Goal: Task Accomplishment & Management: Manage account settings

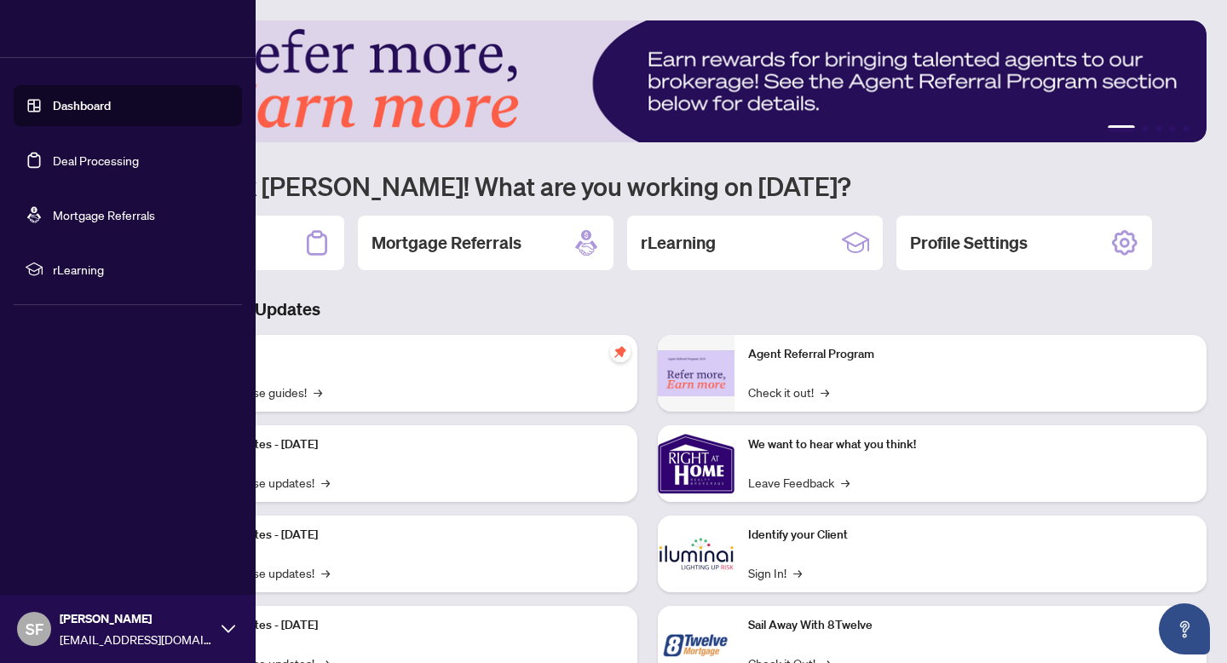
click at [53, 161] on link "Deal Processing" at bounding box center [96, 160] width 86 height 15
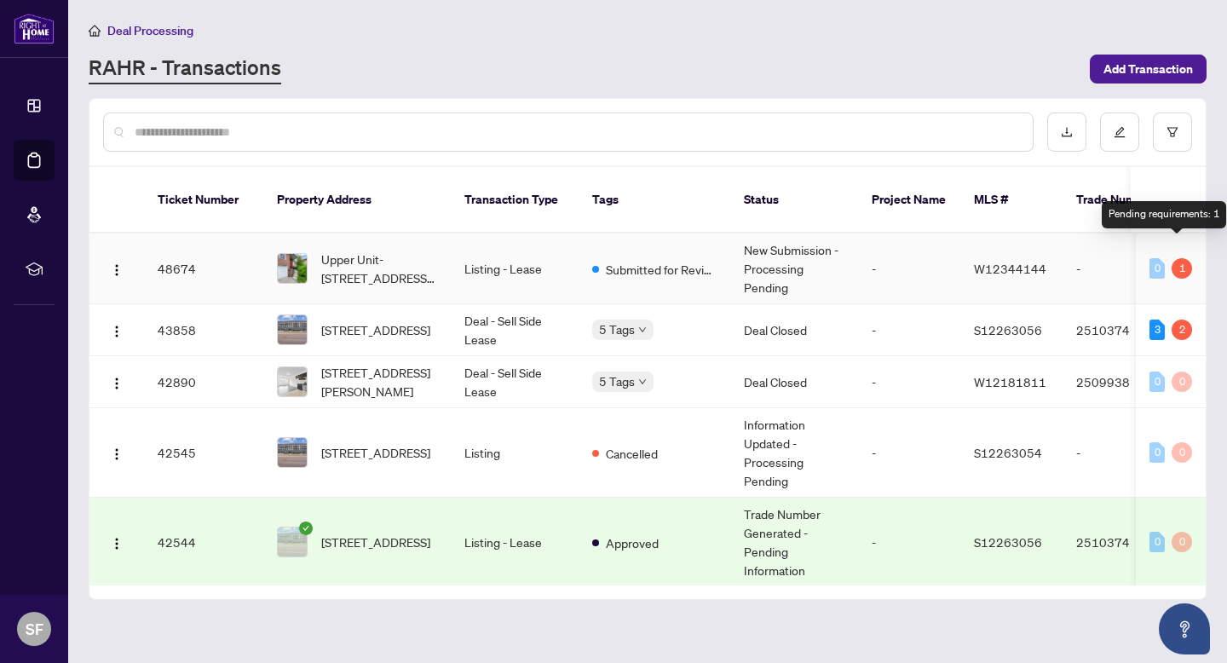
click at [1180, 258] on div "1" at bounding box center [1182, 268] width 20 height 20
click at [690, 263] on td "Submitted for Review" at bounding box center [655, 269] width 152 height 71
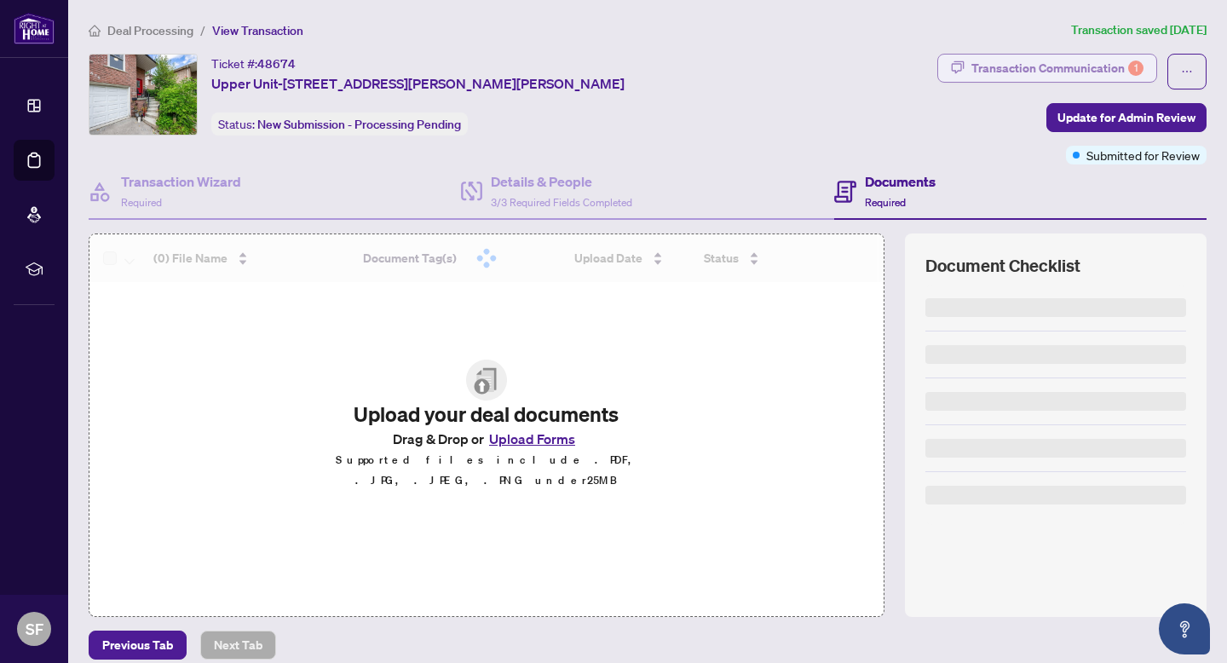
click at [993, 59] on div "Transaction Communication 1" at bounding box center [1058, 68] width 172 height 27
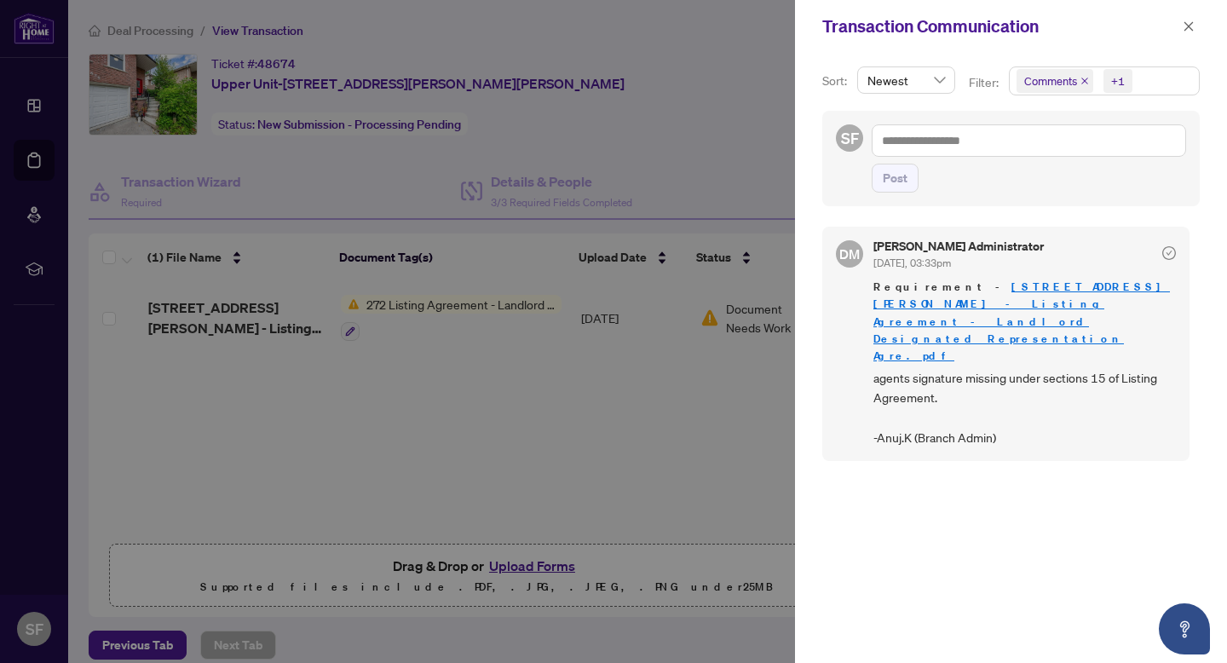
click at [1042, 308] on link "[STREET_ADDRESS][PERSON_NAME] - Listing Agreement - Landlord Designated Represe…" at bounding box center [1022, 321] width 297 height 83
click at [1193, 25] on icon "close" at bounding box center [1189, 26] width 12 height 12
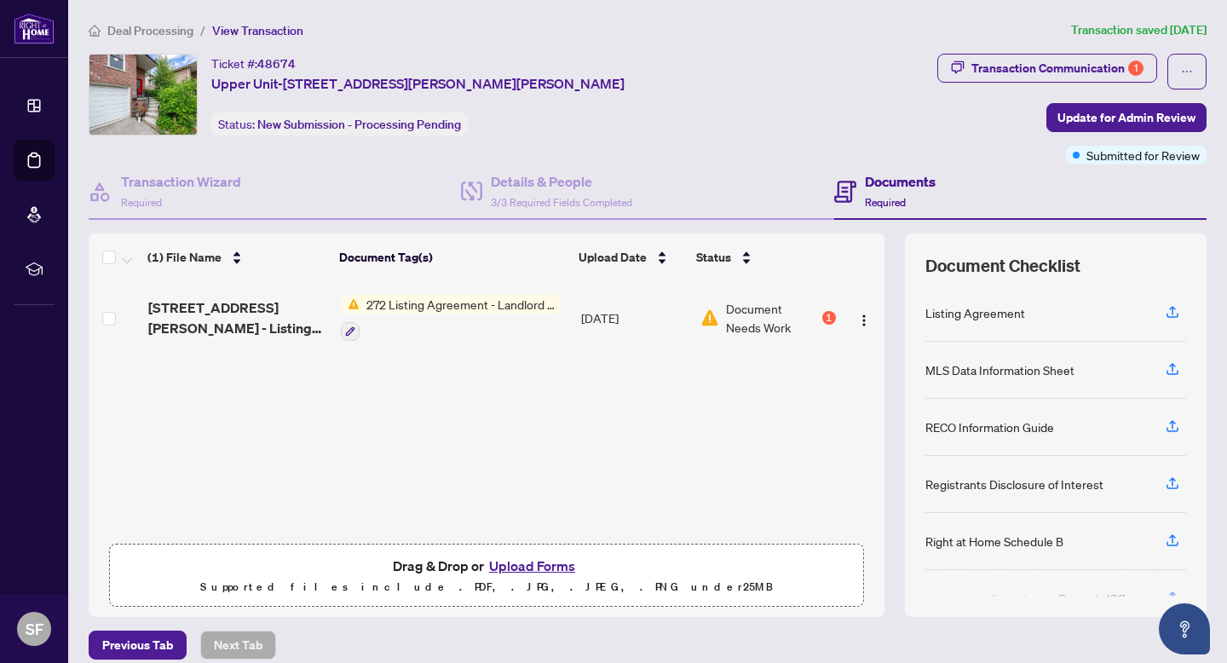
click at [0, 0] on link "Deal Processing" at bounding box center [0, 0] width 0 height 0
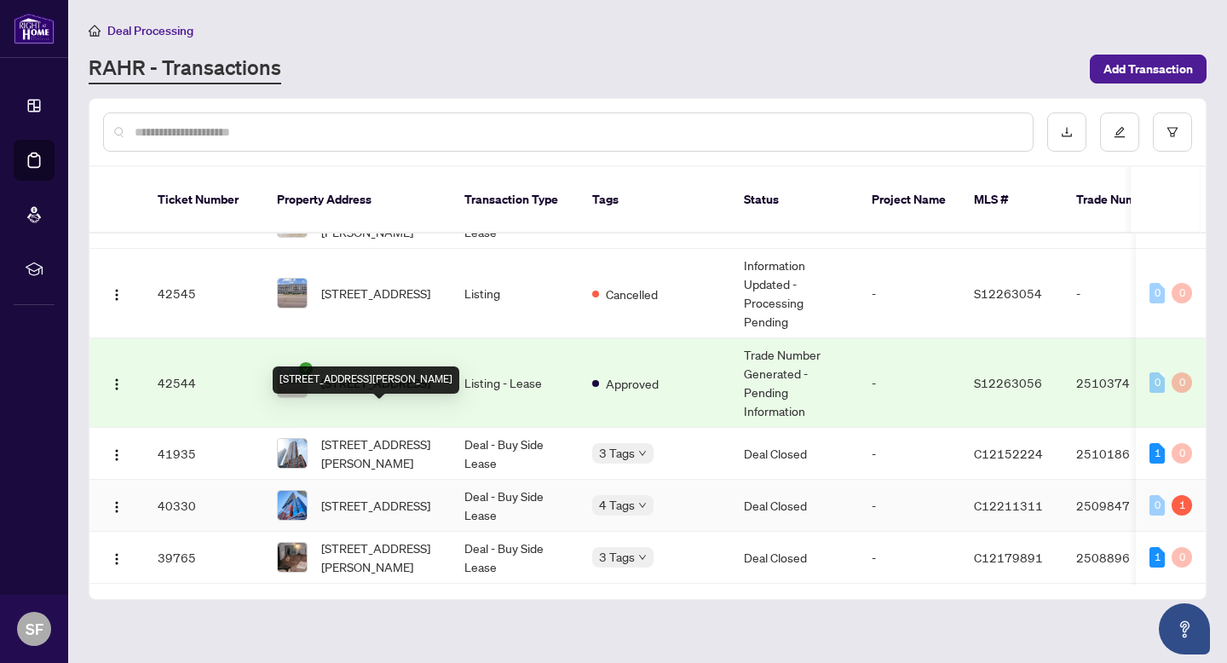
scroll to position [184, 0]
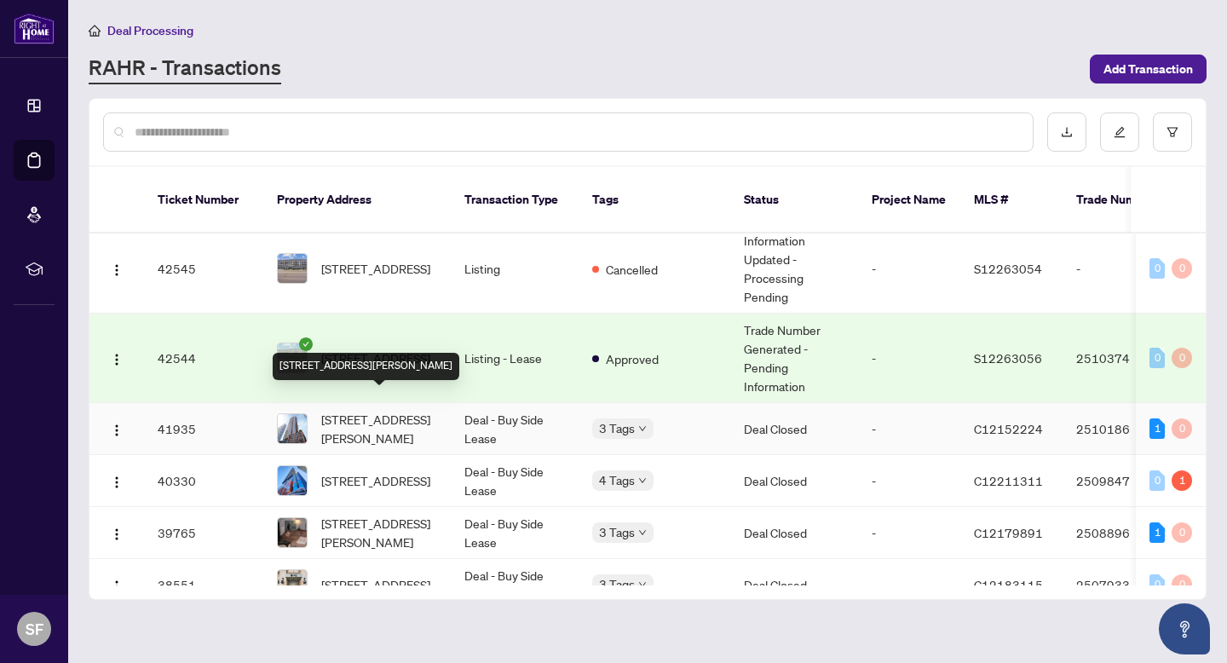
click at [397, 412] on span "[STREET_ADDRESS][PERSON_NAME]" at bounding box center [379, 429] width 116 height 38
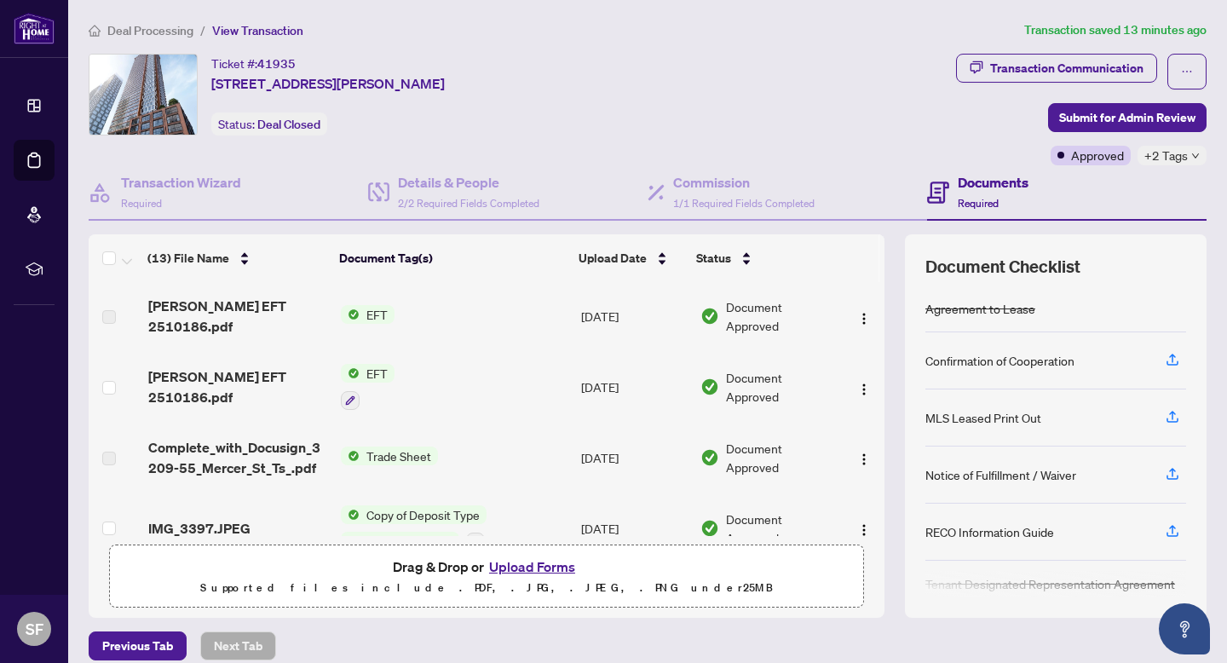
click at [277, 390] on span "[PERSON_NAME] EFT 2510186.pdf" at bounding box center [237, 387] width 179 height 41
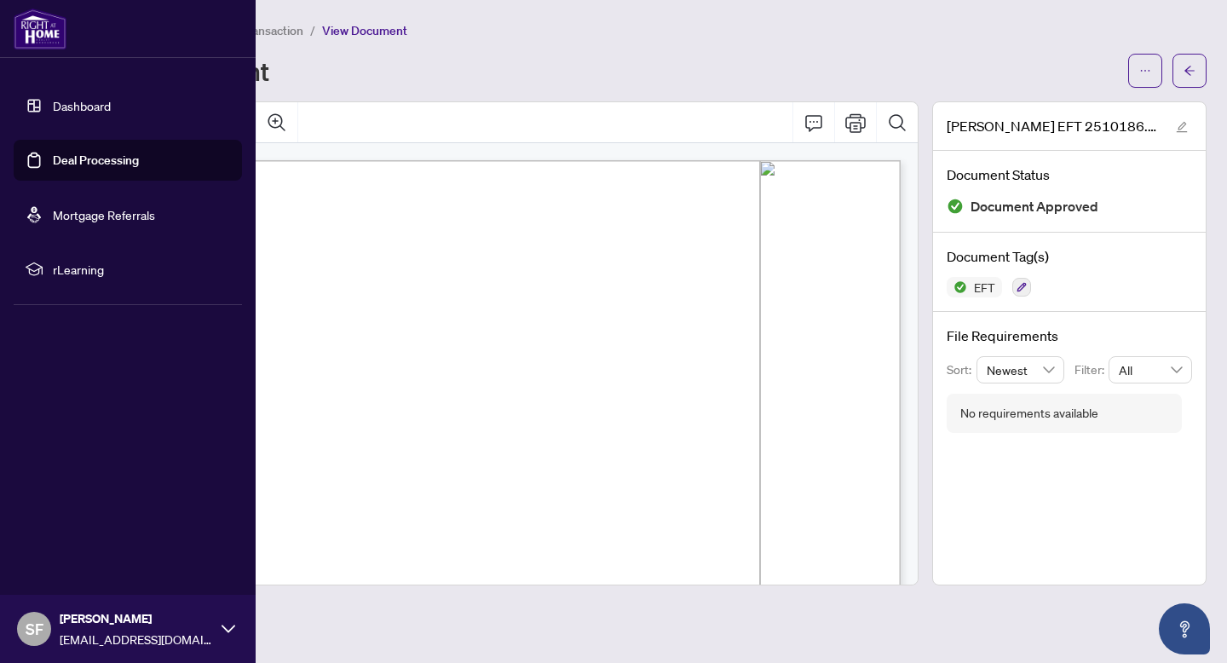
click at [53, 102] on link "Dashboard" at bounding box center [82, 105] width 58 height 15
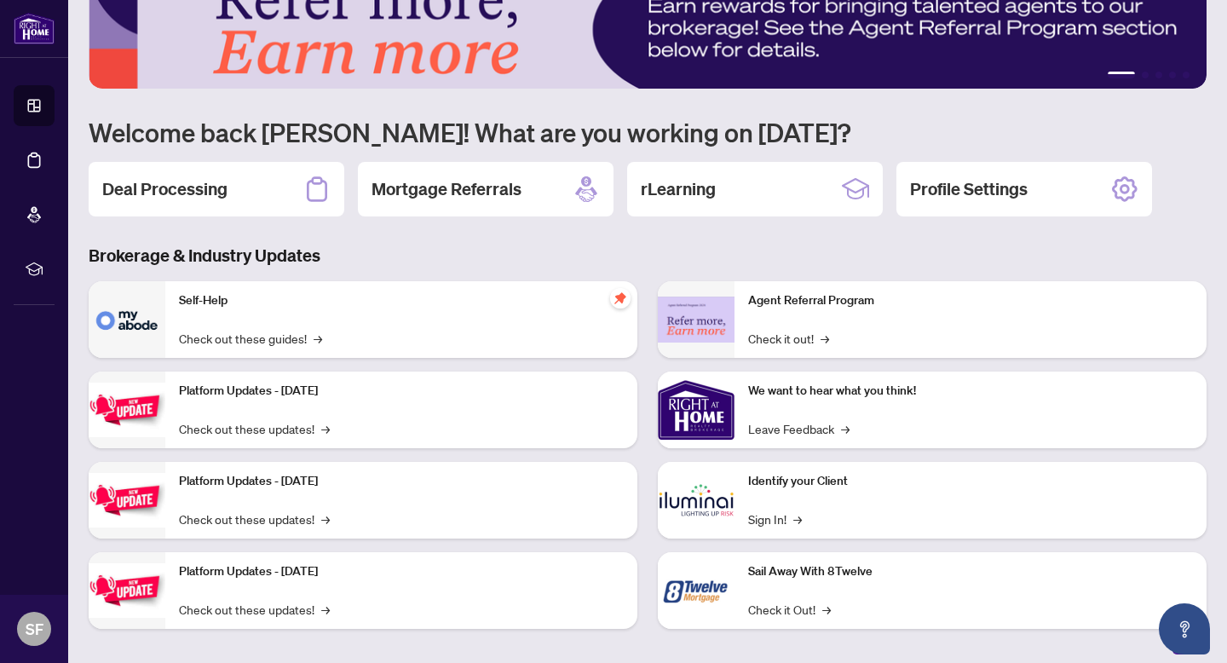
scroll to position [66, 0]
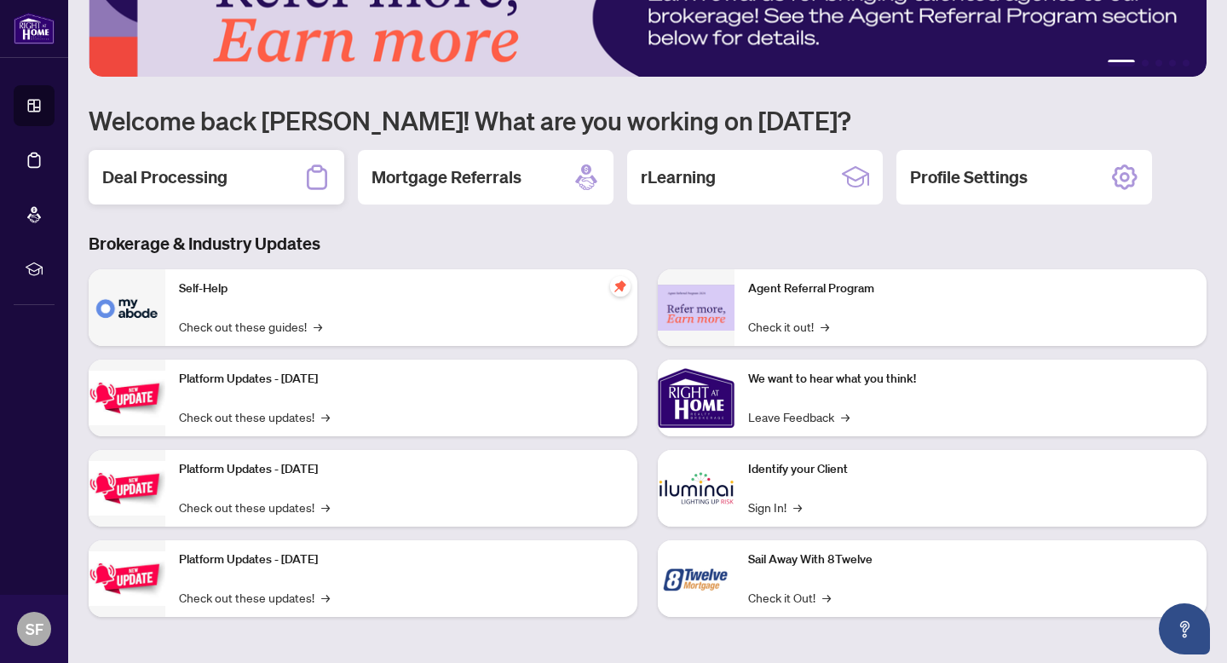
click at [222, 170] on h2 "Deal Processing" at bounding box center [164, 177] width 125 height 24
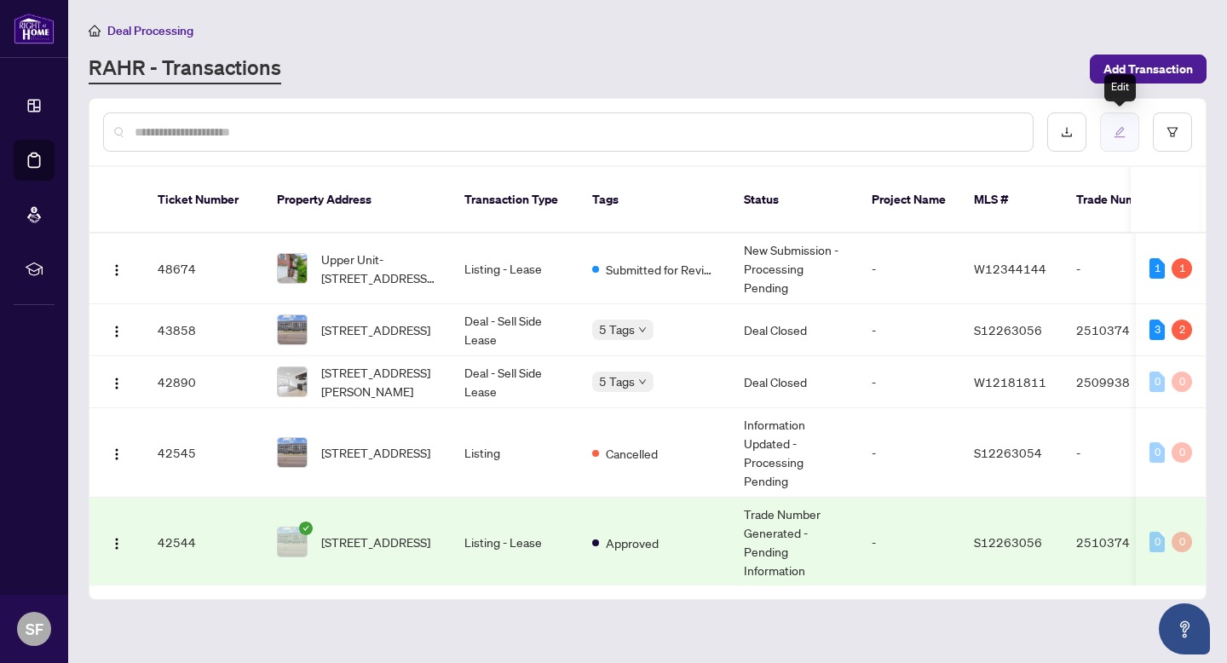
click at [1128, 127] on button "button" at bounding box center [1119, 132] width 39 height 39
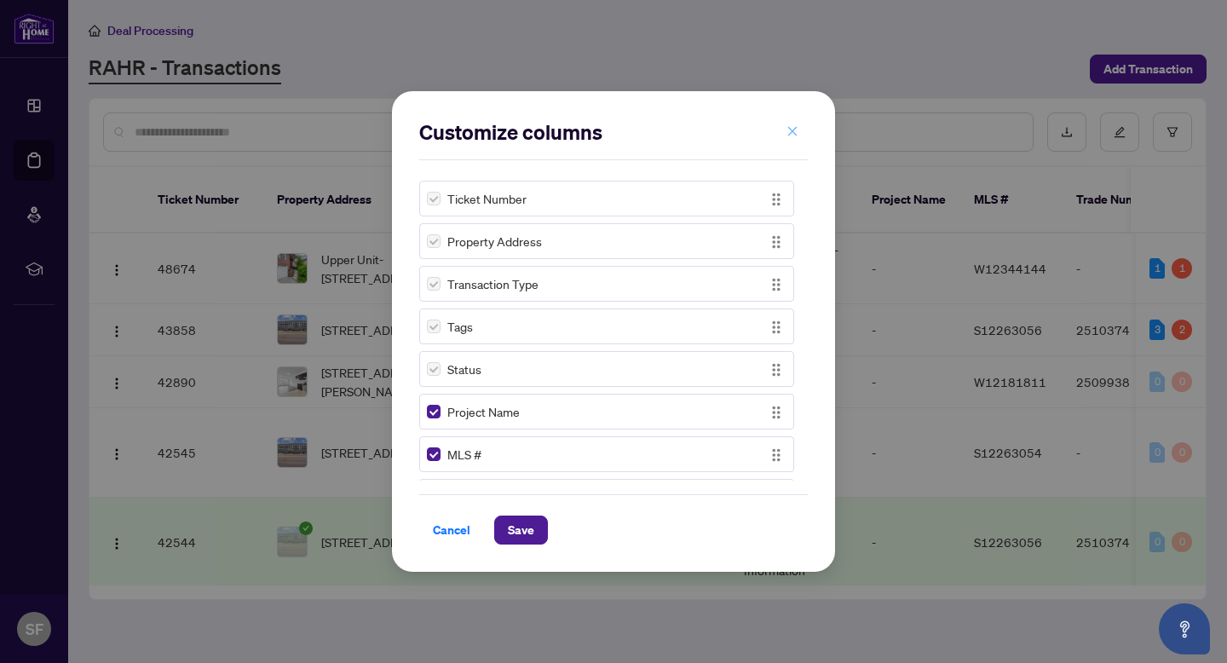
click at [793, 133] on icon "close" at bounding box center [793, 131] width 12 height 12
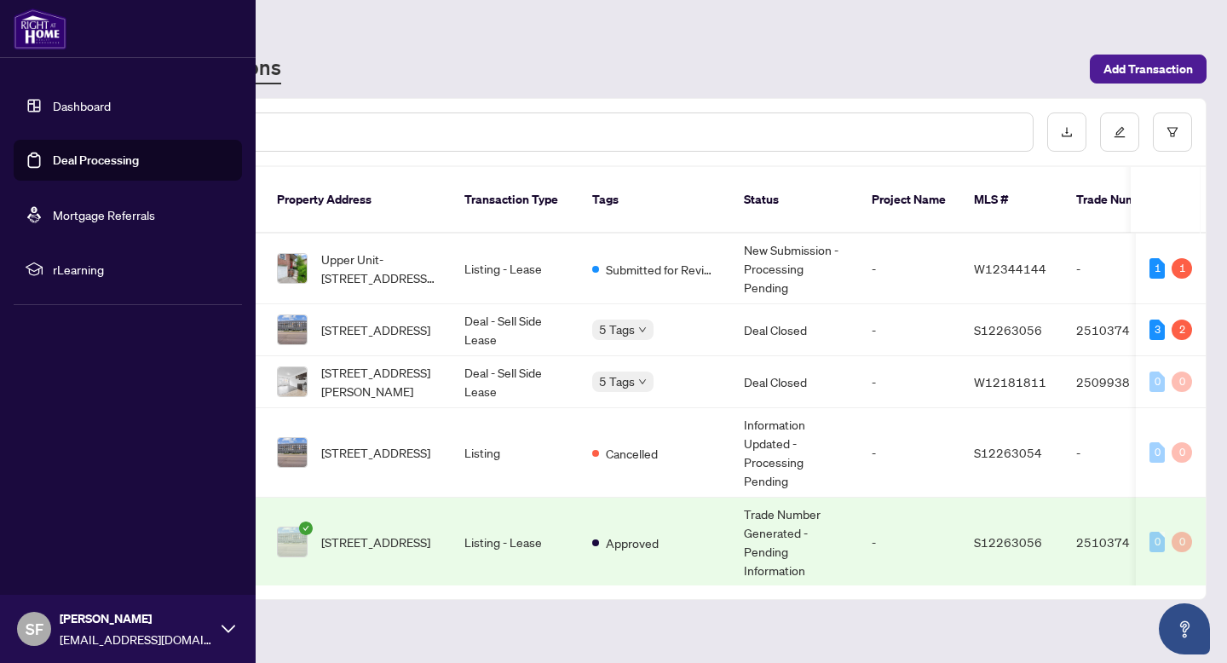
click at [85, 100] on link "Dashboard" at bounding box center [82, 105] width 58 height 15
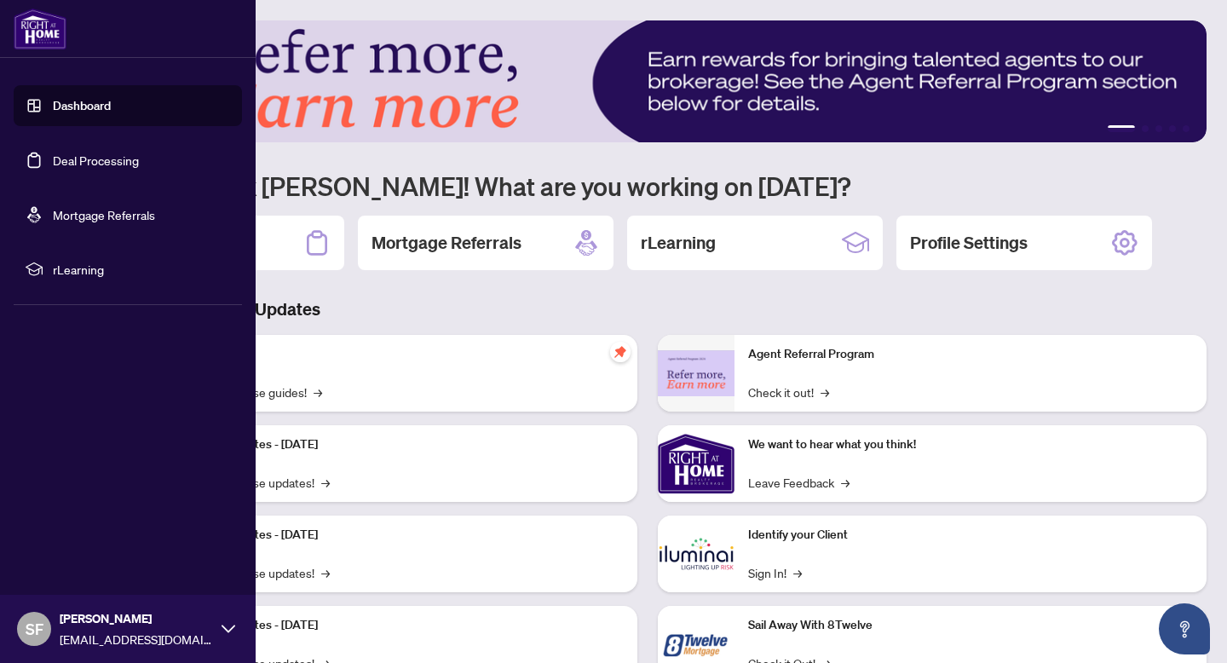
click at [46, 622] on span "SF" at bounding box center [34, 629] width 34 height 34
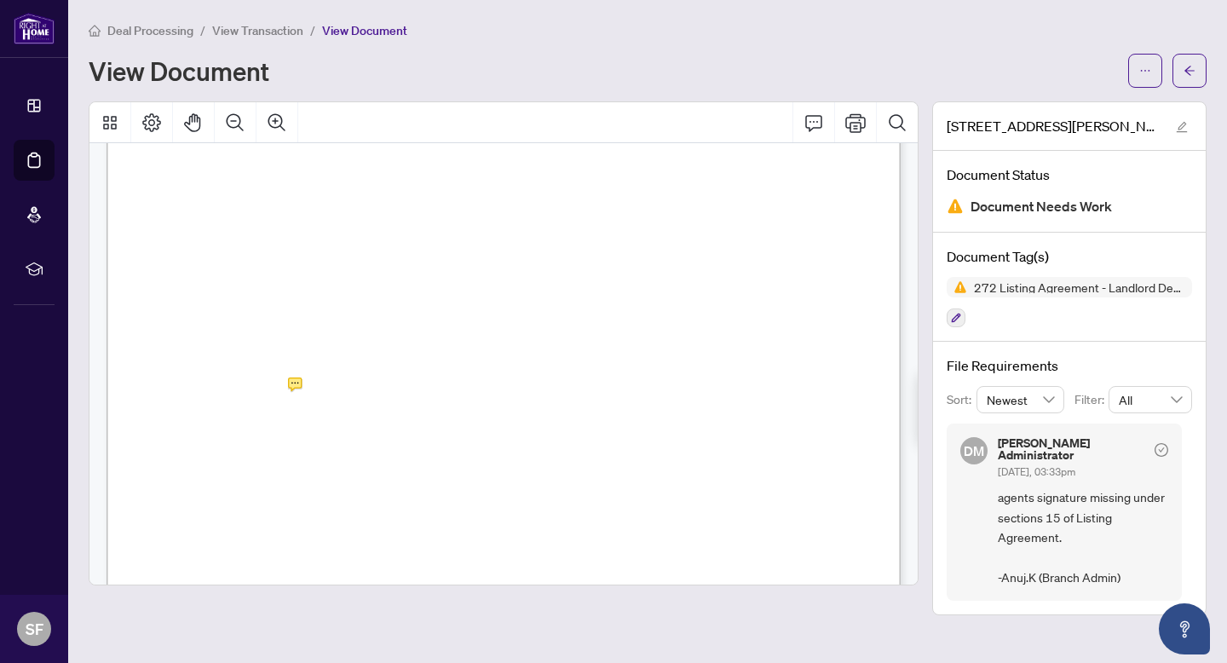
scroll to position [2438, 0]
click at [1185, 71] on icon "arrow-left" at bounding box center [1190, 71] width 12 height 12
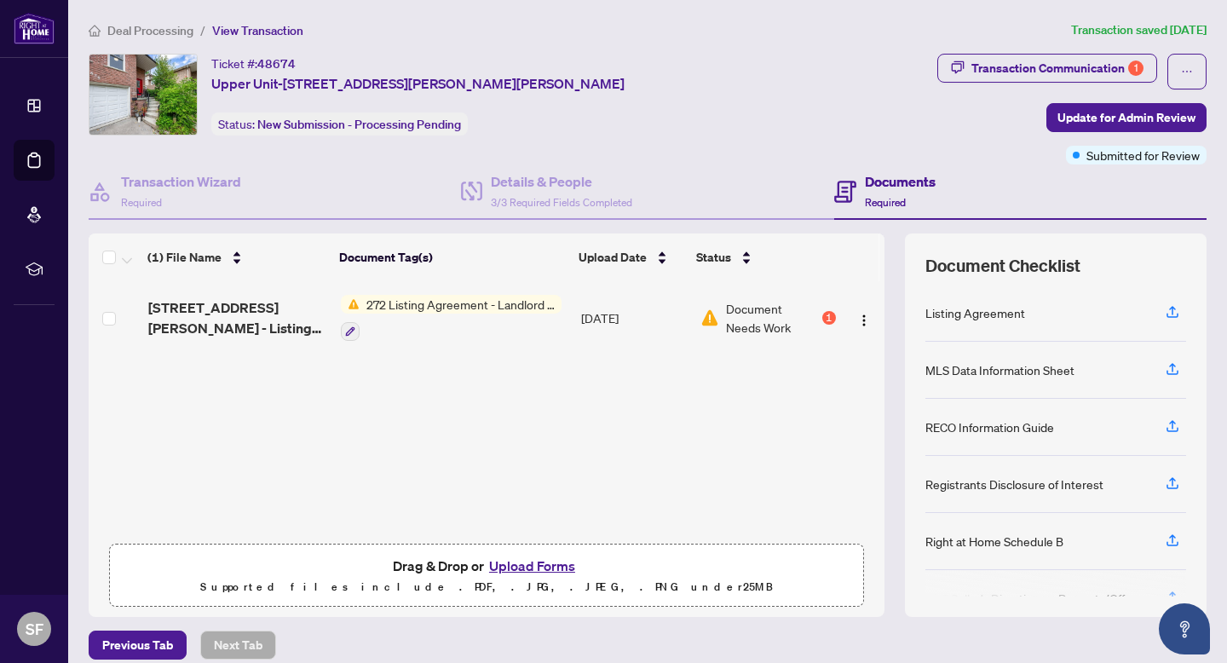
click at [534, 567] on button "Upload Forms" at bounding box center [532, 566] width 96 height 22
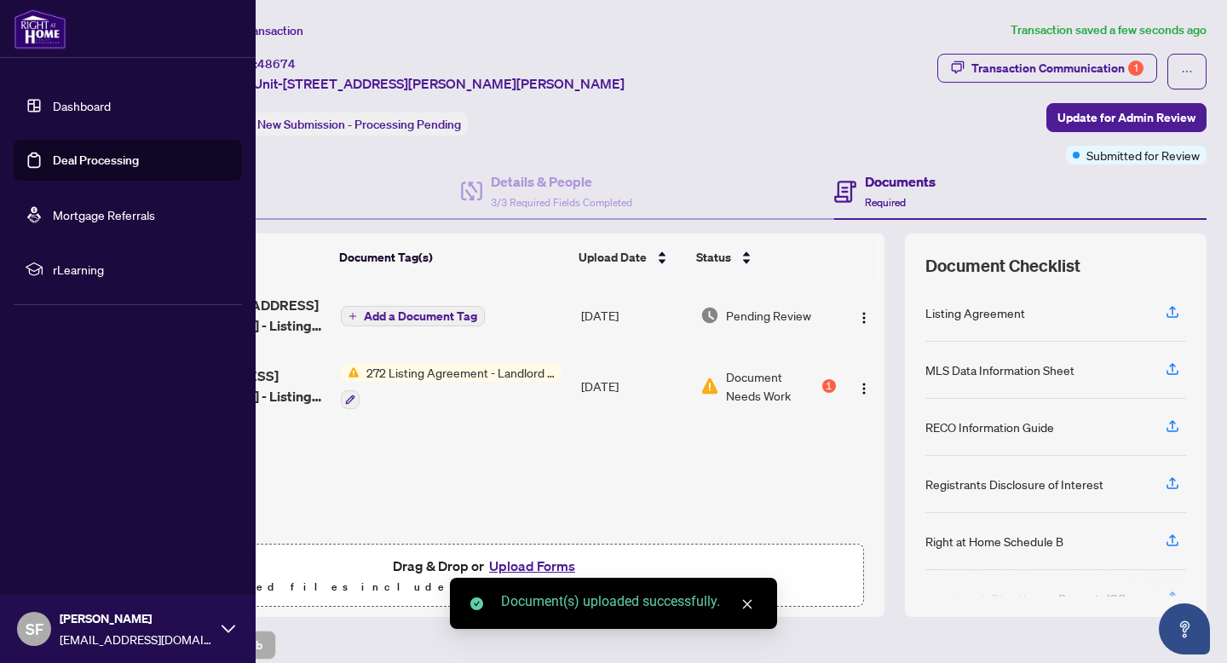
click at [53, 161] on link "Deal Processing" at bounding box center [96, 160] width 86 height 15
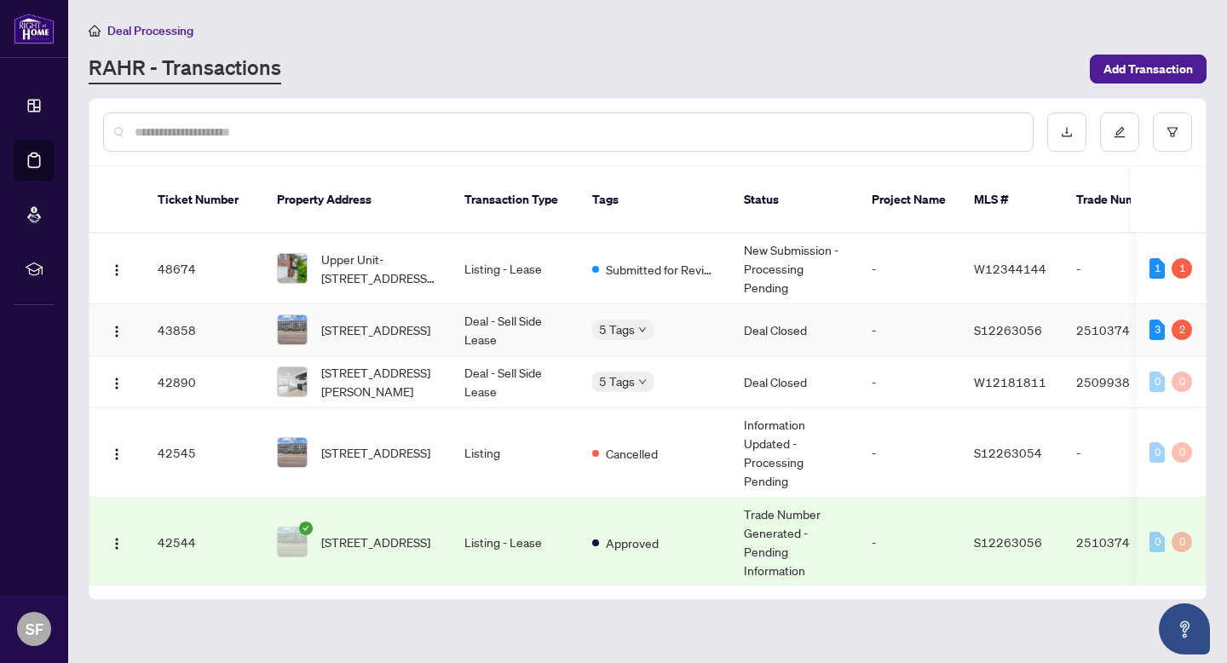
click at [882, 309] on td "-" at bounding box center [909, 330] width 102 height 52
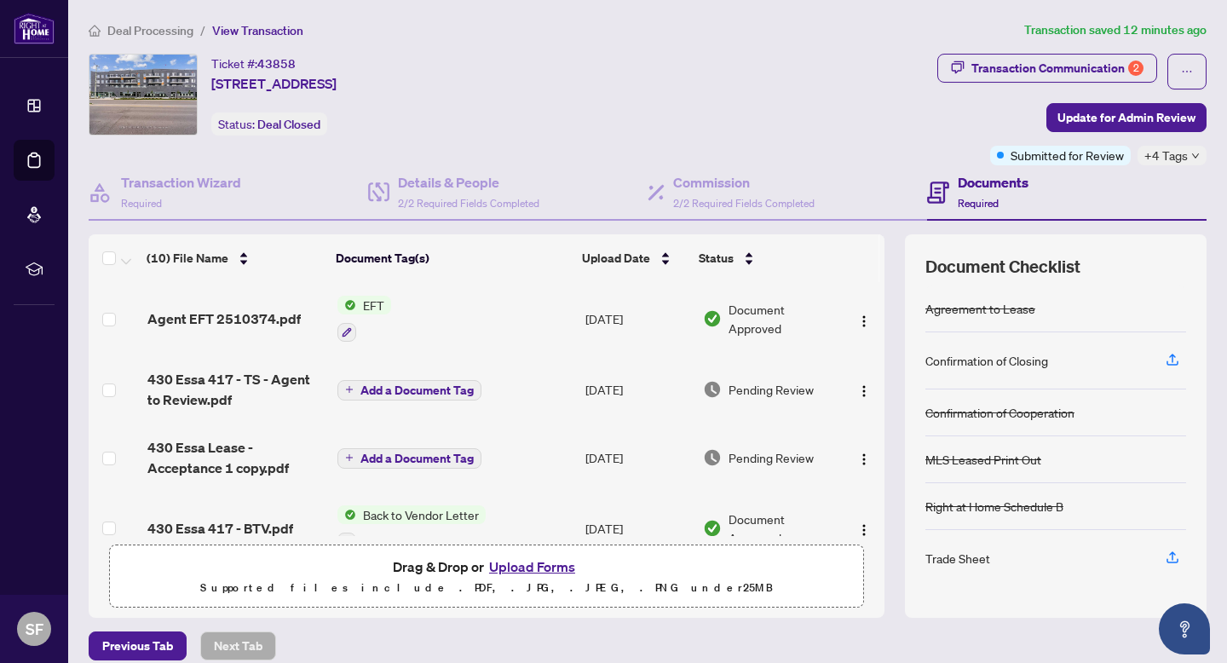
click at [405, 310] on td "EFT" at bounding box center [455, 318] width 249 height 73
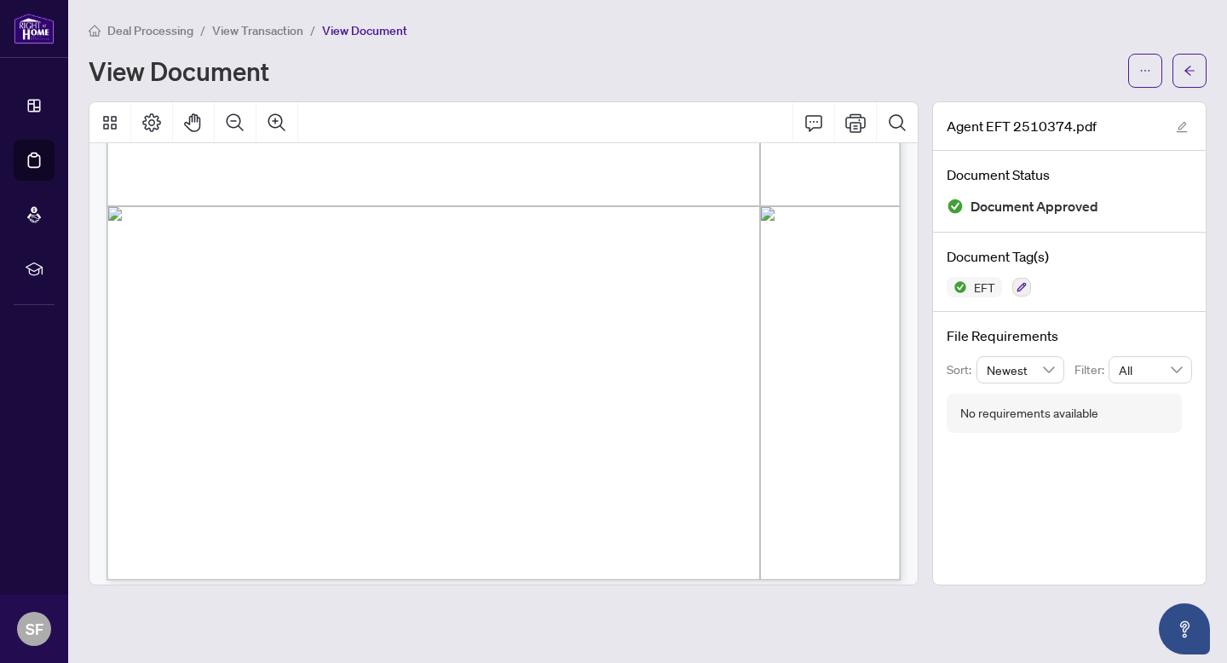
scroll to position [621, 0]
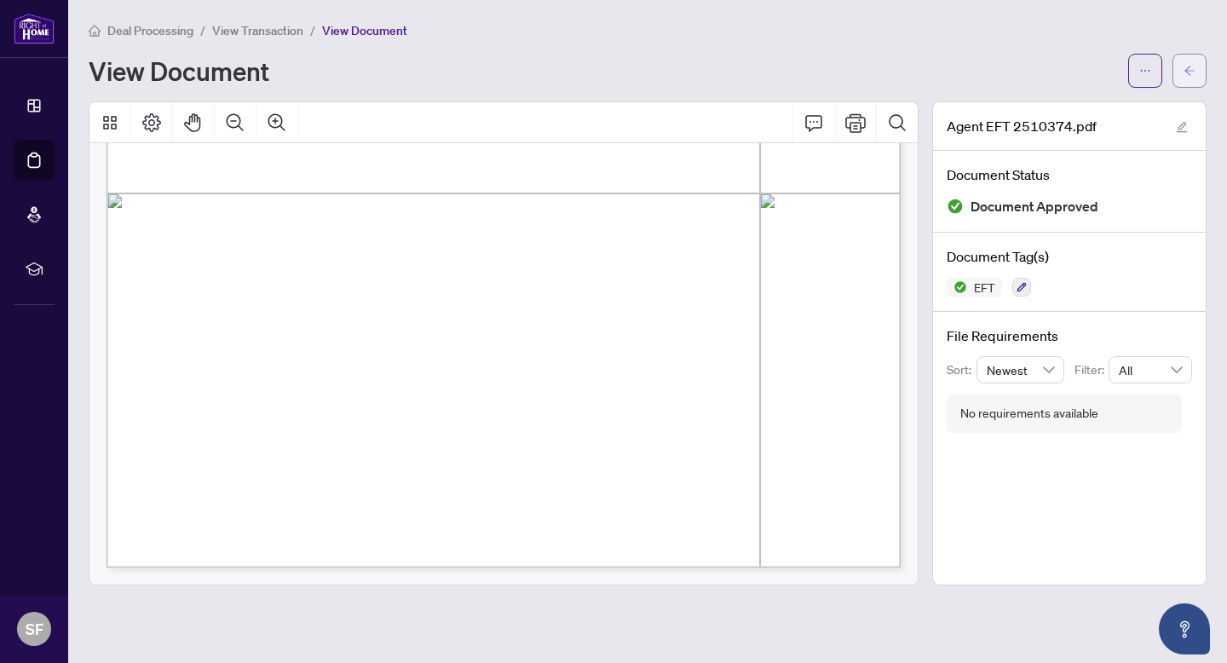
click at [1184, 74] on icon "arrow-left" at bounding box center [1190, 71] width 12 height 12
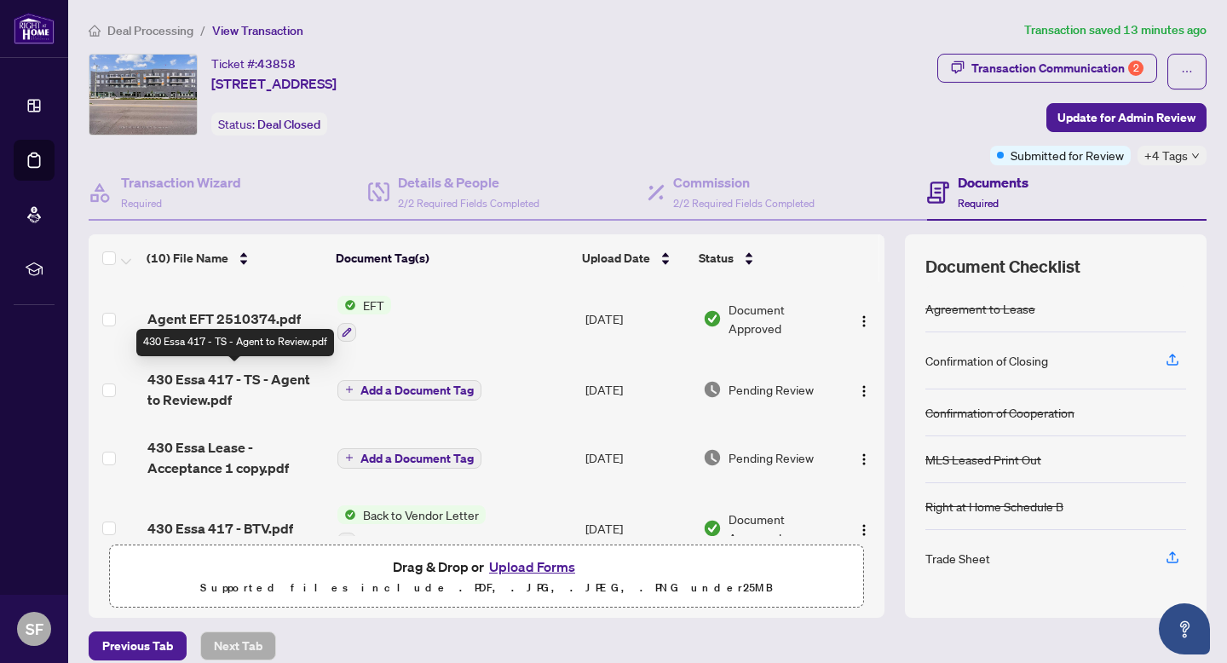
click at [280, 383] on span "430 Essa 417 - TS - Agent to Review.pdf" at bounding box center [235, 389] width 176 height 41
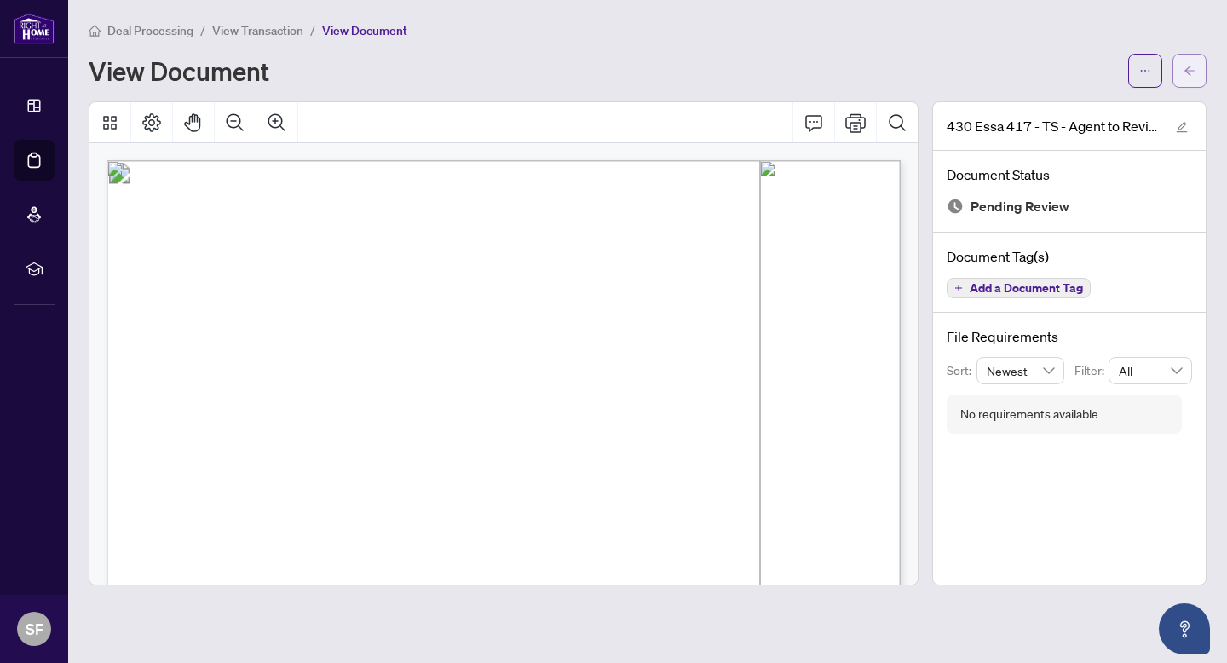
click at [1180, 75] on button "button" at bounding box center [1190, 71] width 34 height 34
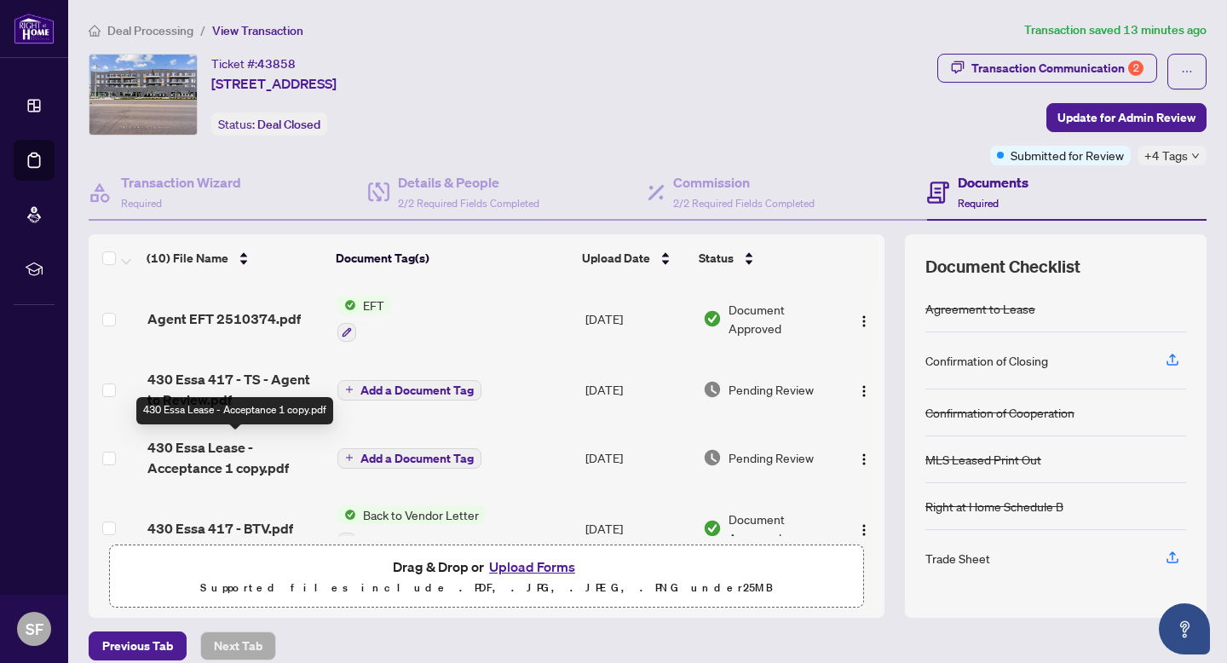
click at [223, 463] on span "430 Essa Lease - Acceptance 1 copy.pdf" at bounding box center [235, 457] width 176 height 41
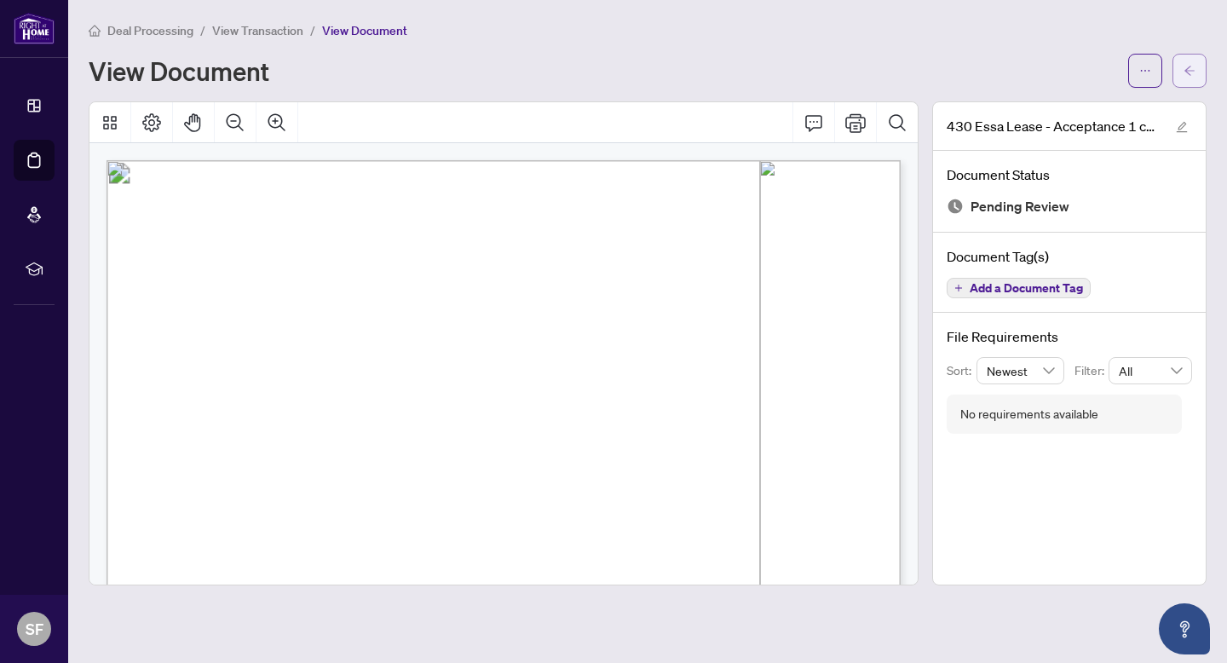
click at [1188, 73] on icon "arrow-left" at bounding box center [1190, 71] width 12 height 12
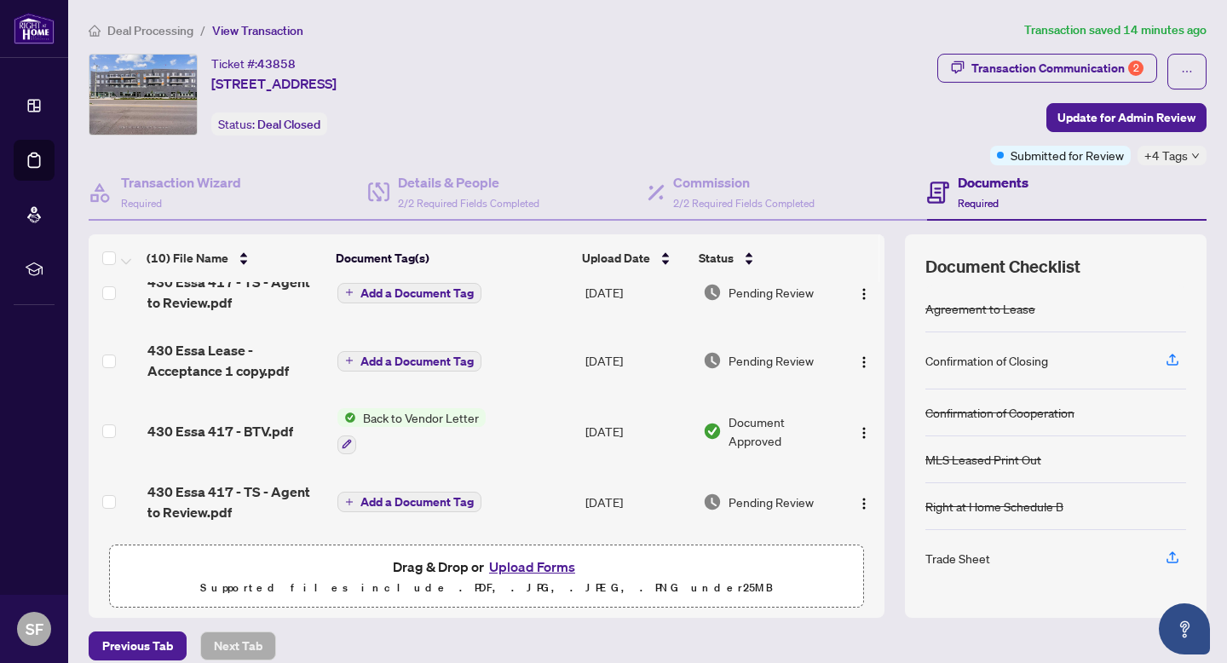
scroll to position [107, 0]
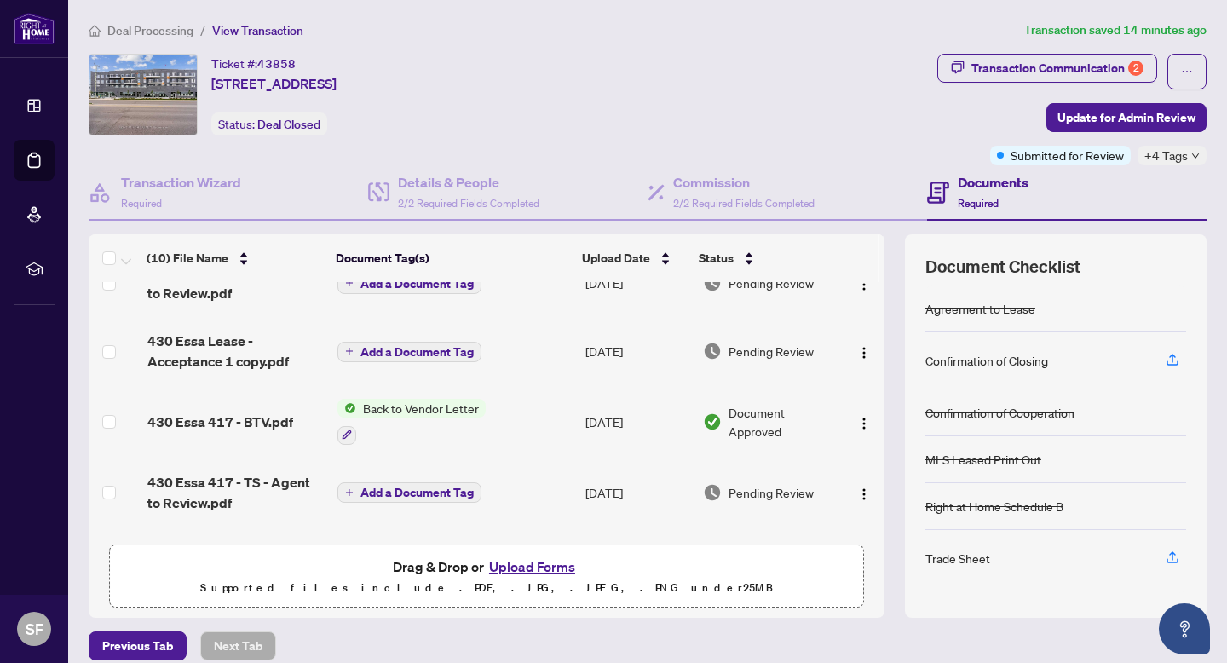
click at [506, 433] on td "Back to Vendor Letter" at bounding box center [455, 421] width 249 height 73
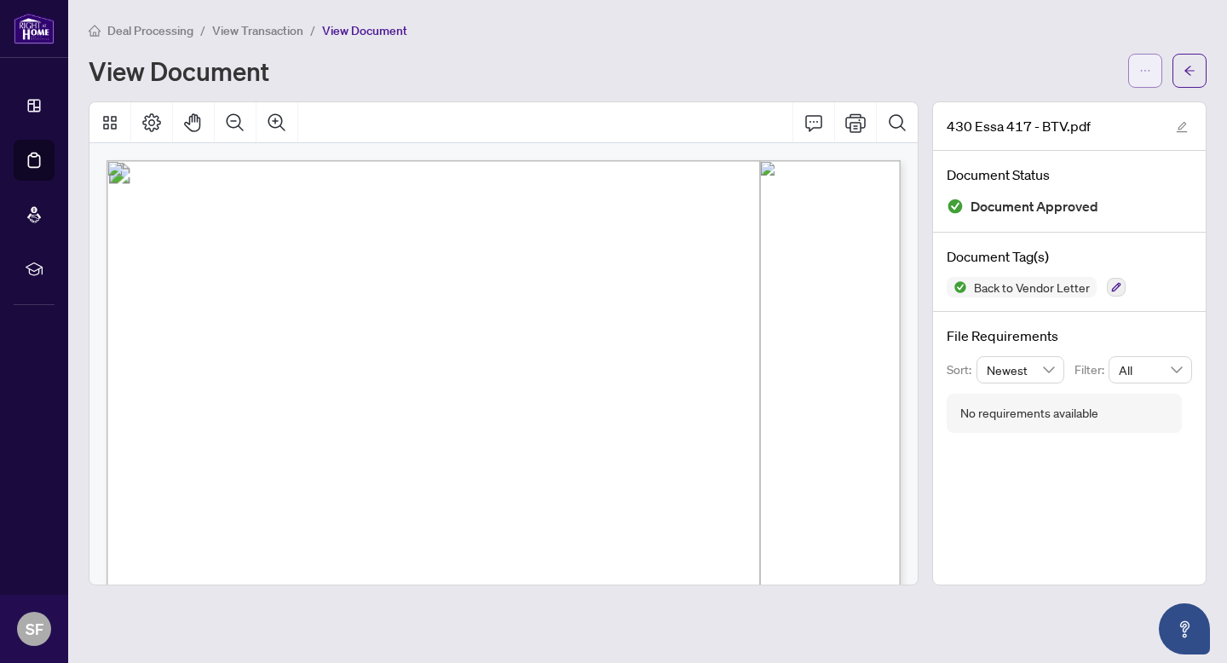
click at [1146, 70] on icon "ellipsis" at bounding box center [1146, 71] width 12 height 12
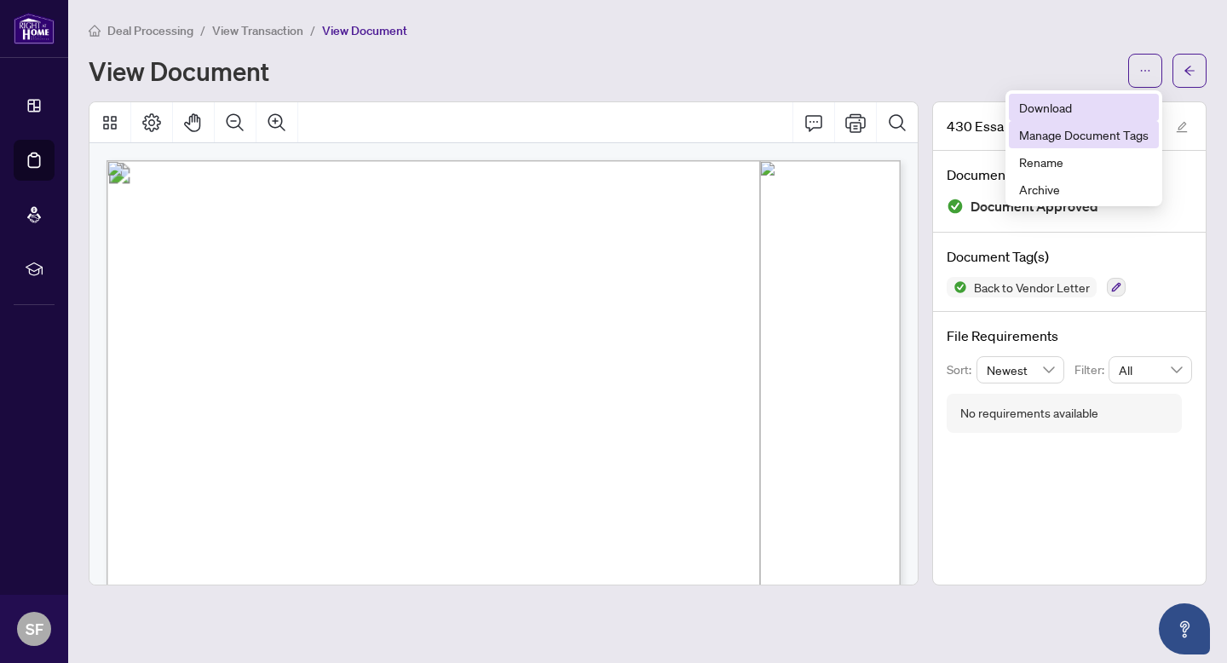
click at [1045, 109] on span "Download" at bounding box center [1084, 107] width 130 height 19
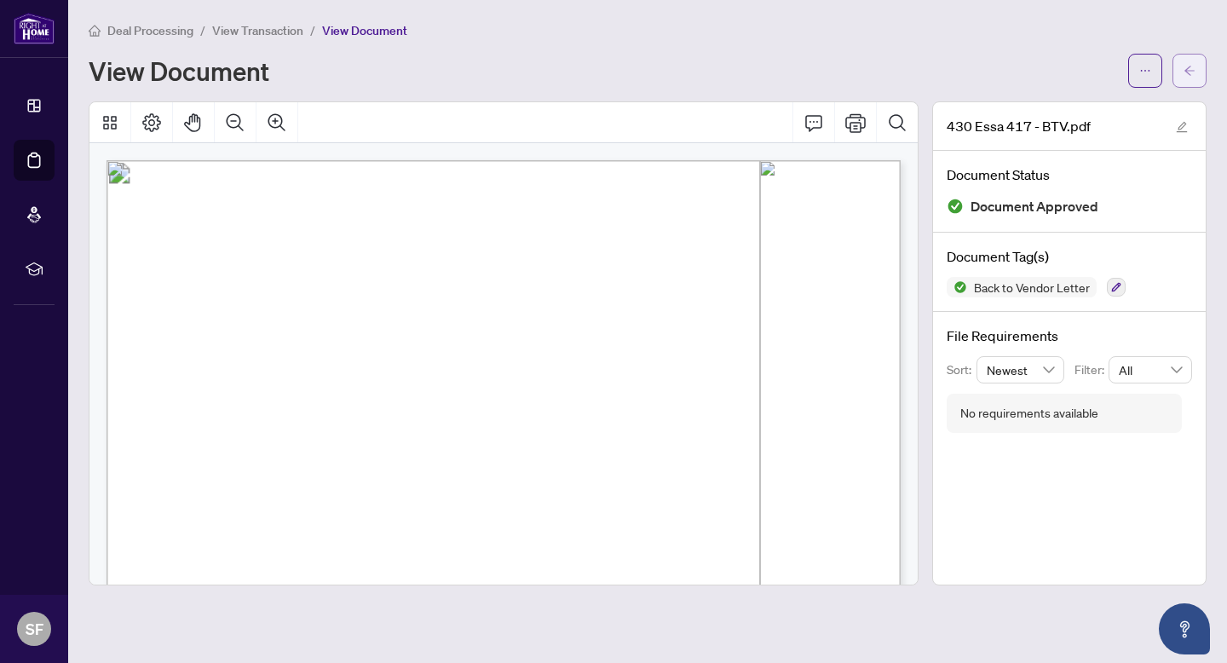
click at [1187, 73] on icon "arrow-left" at bounding box center [1190, 71] width 12 height 12
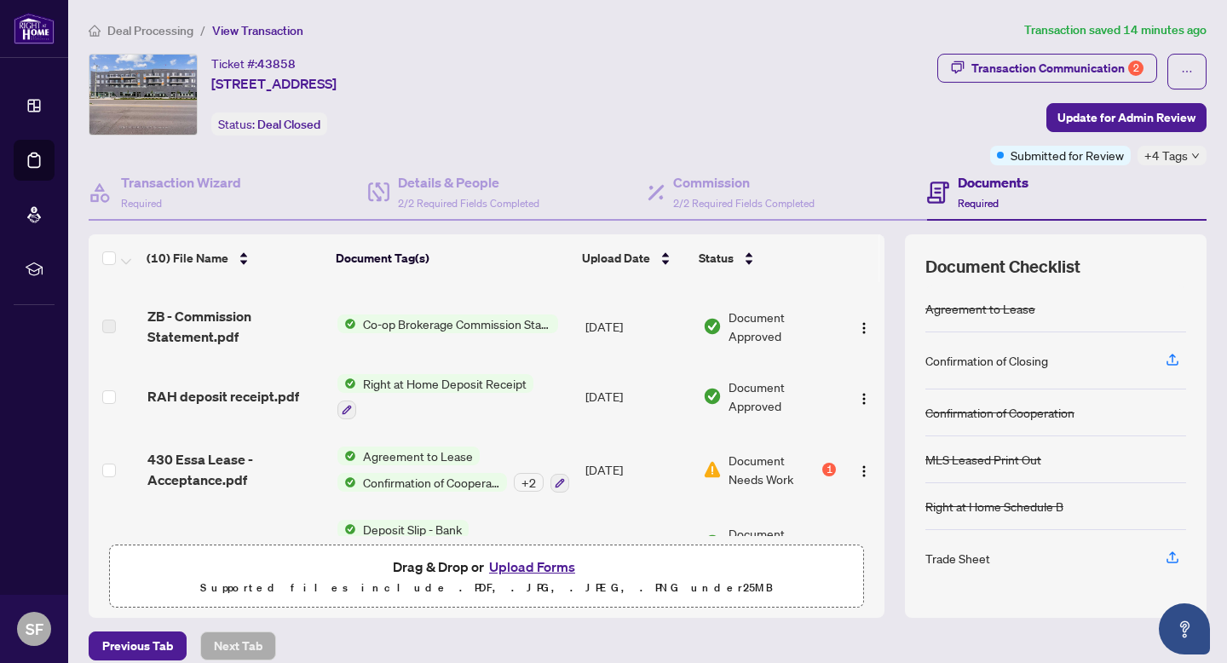
scroll to position [450, 0]
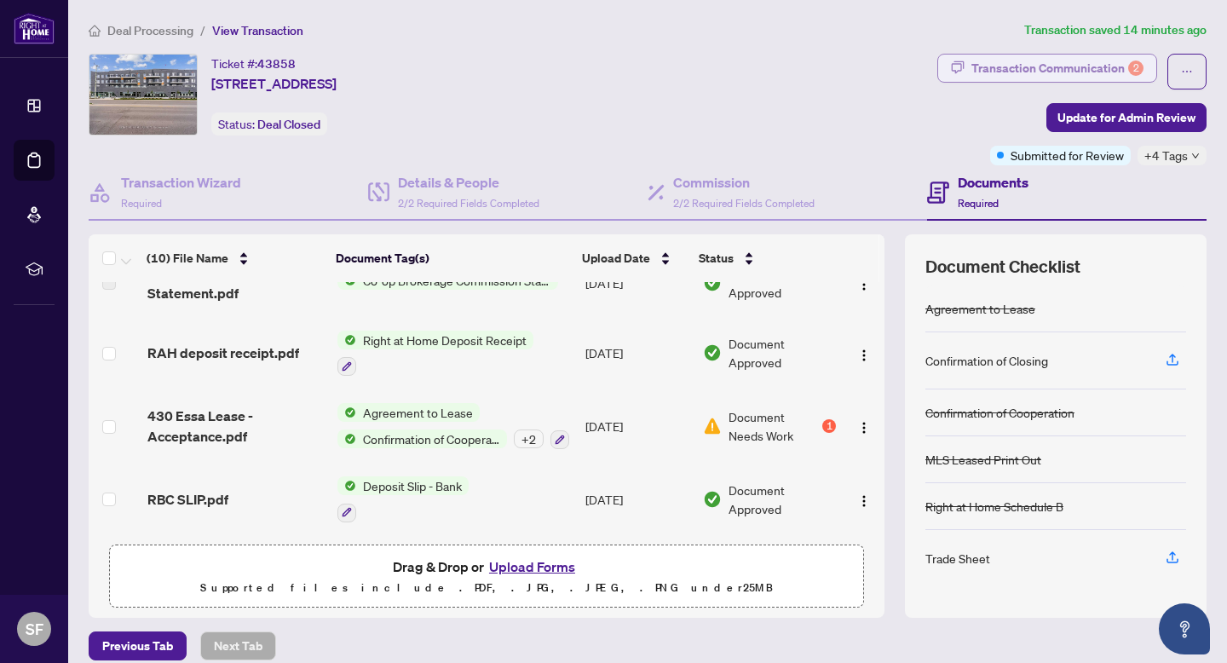
click at [1115, 78] on div "Transaction Communication 2" at bounding box center [1058, 68] width 172 height 27
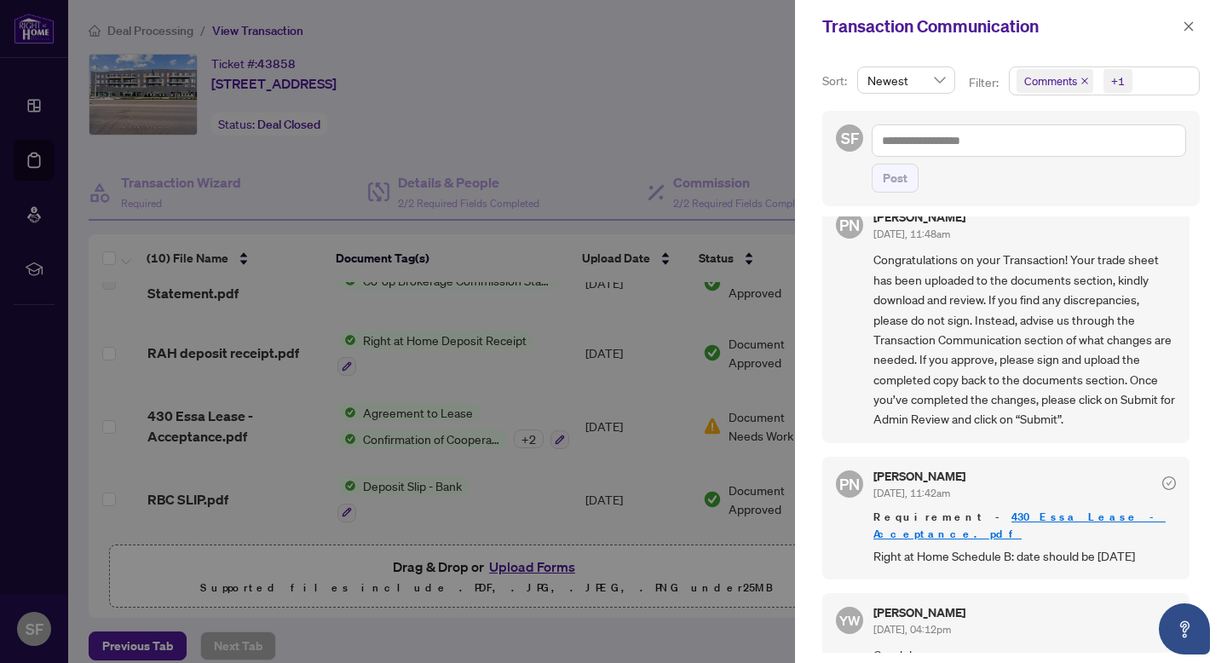
scroll to position [0, 0]
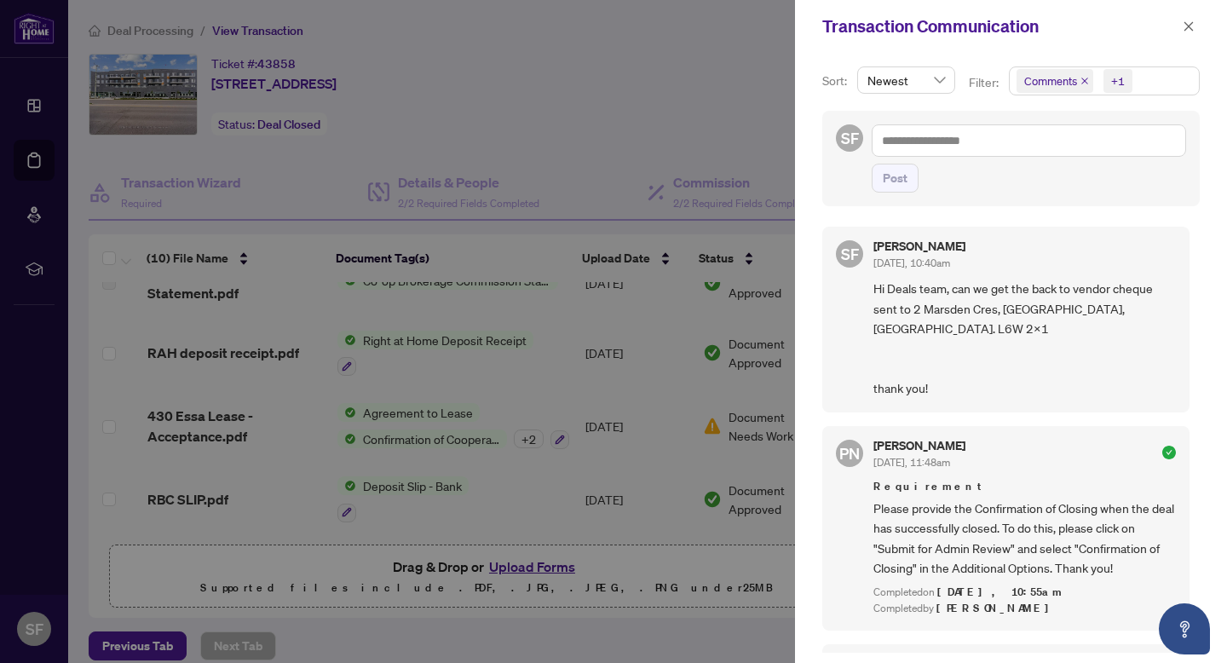
click at [722, 106] on div at bounding box center [613, 331] width 1227 height 663
click at [1189, 26] on icon "close" at bounding box center [1189, 25] width 9 height 9
